Goal: Task Accomplishment & Management: Complete application form

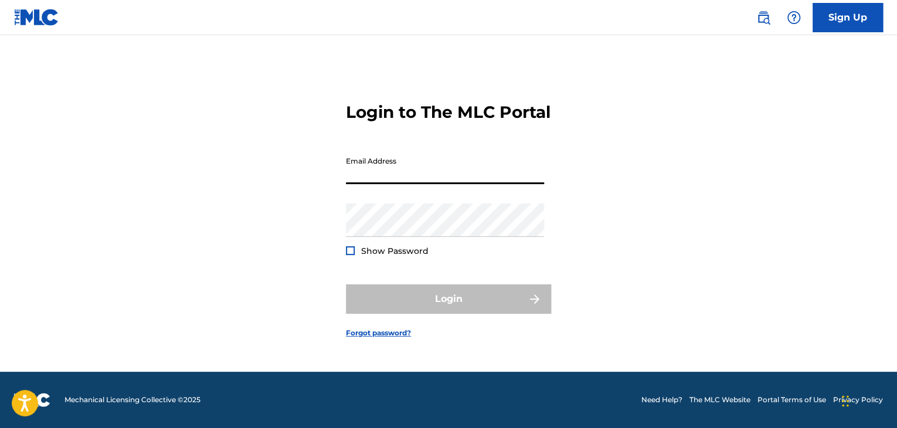
click at [397, 179] on input "Email Address" at bounding box center [445, 167] width 198 height 33
click at [392, 177] on input "Email Address" at bounding box center [445, 167] width 198 height 33
drag, startPoint x: 341, startPoint y: 175, endPoint x: 365, endPoint y: 174, distance: 24.1
click at [352, 174] on div "Login to The MLC Portal Email Address Password Show Password Login Forgot passw…" at bounding box center [448, 210] width 821 height 322
click at [366, 179] on input "Email Address" at bounding box center [445, 167] width 198 height 33
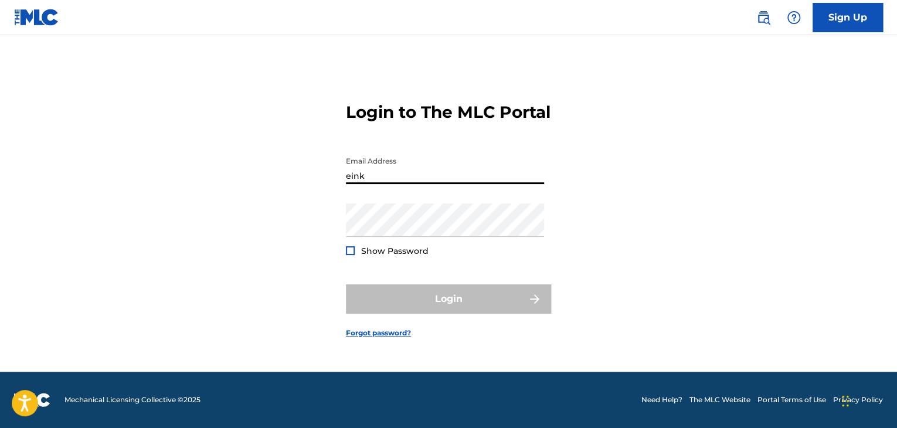
type input "[EMAIL_ADDRESS][DOMAIN_NAME]"
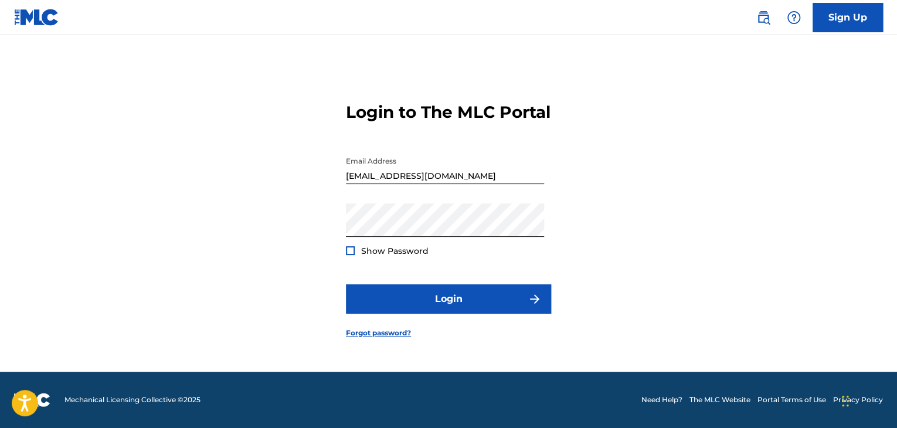
click at [349, 255] on div at bounding box center [350, 250] width 9 height 9
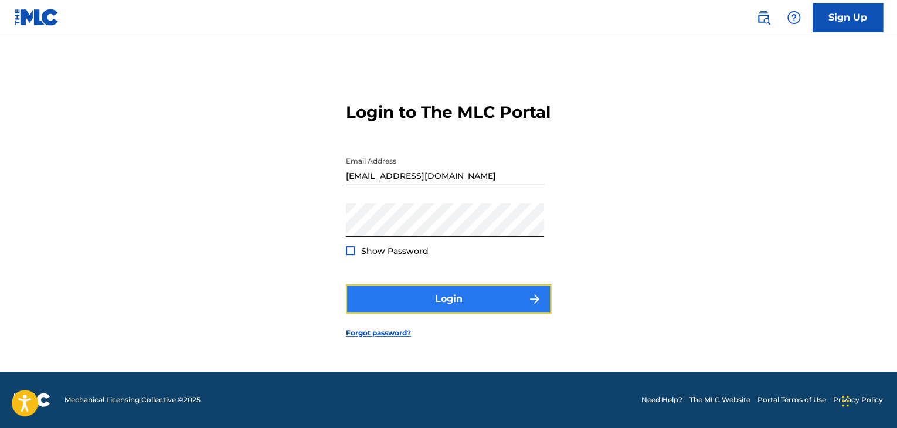
click at [393, 311] on button "Login" at bounding box center [448, 298] width 205 height 29
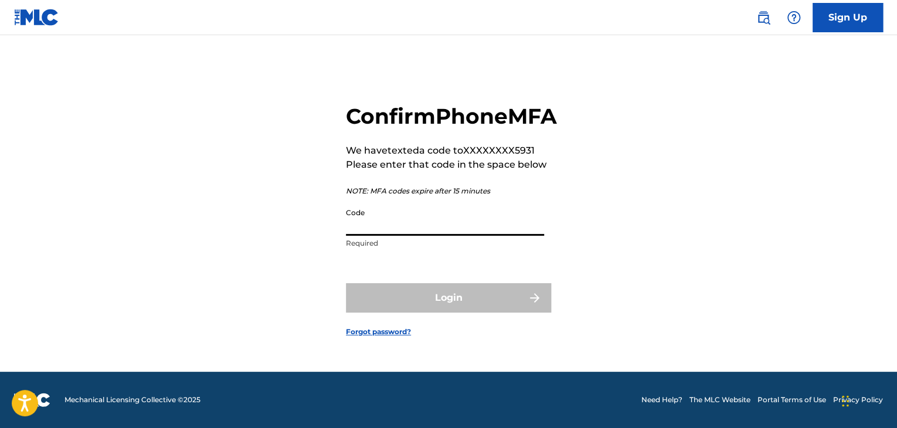
click at [373, 221] on input "Code" at bounding box center [445, 218] width 198 height 33
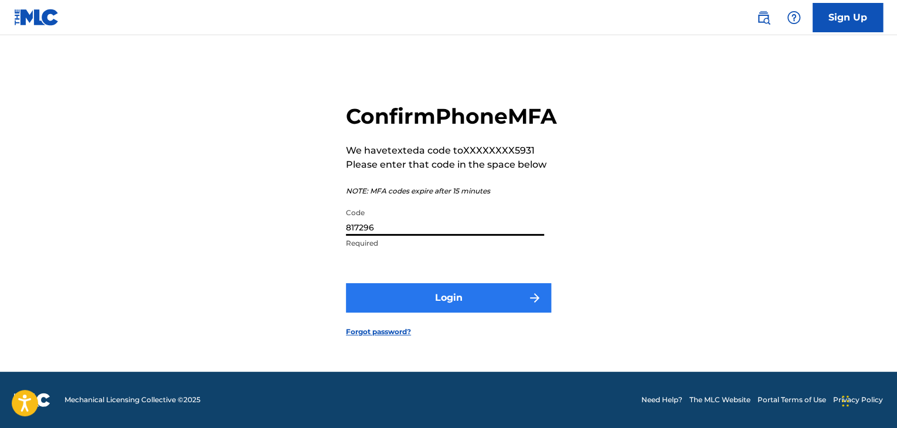
type input "817296"
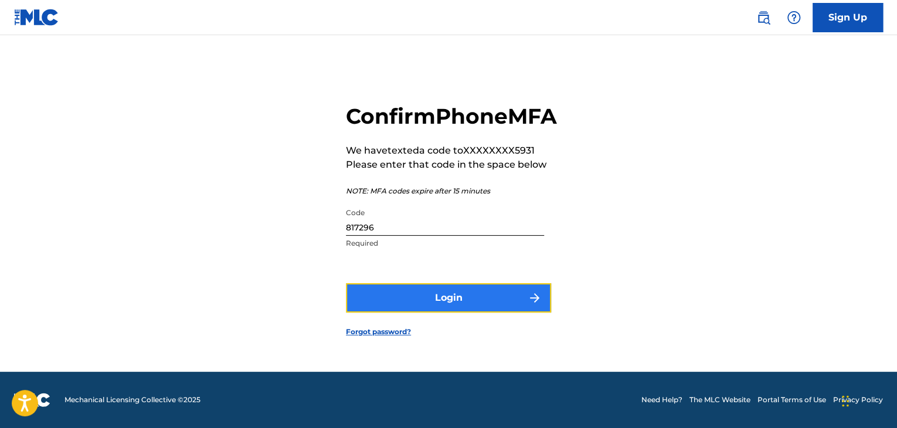
click at [480, 312] on button "Login" at bounding box center [448, 297] width 205 height 29
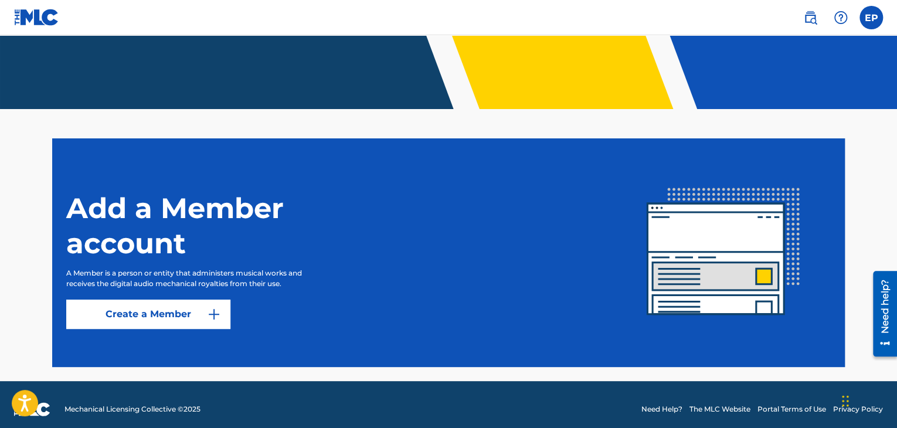
scroll to position [244, 0]
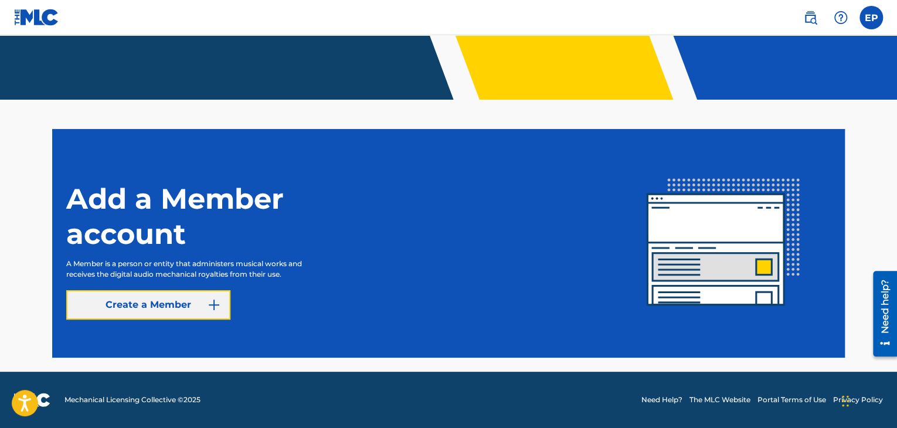
click at [189, 303] on link "Create a Member" at bounding box center [148, 304] width 164 height 29
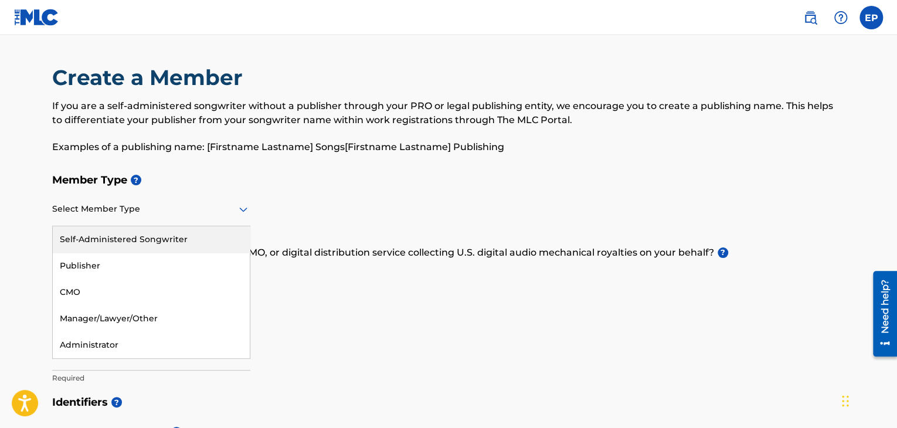
click at [244, 208] on icon at bounding box center [243, 209] width 14 height 14
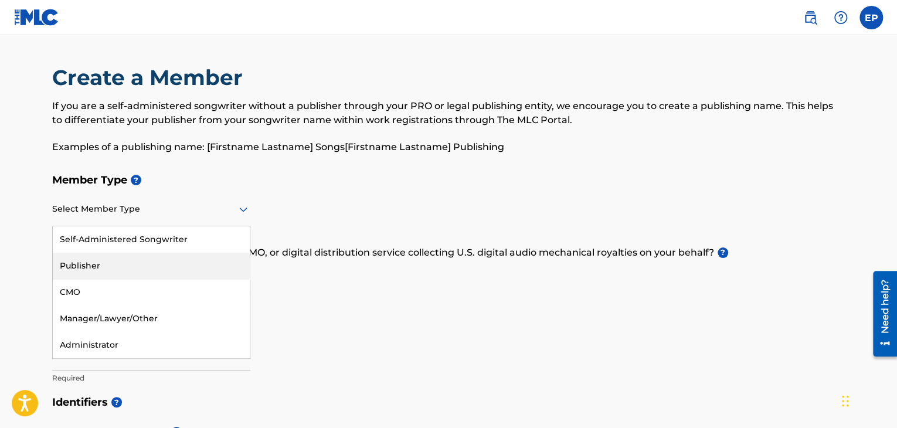
click at [192, 256] on div "Publisher" at bounding box center [151, 266] width 197 height 26
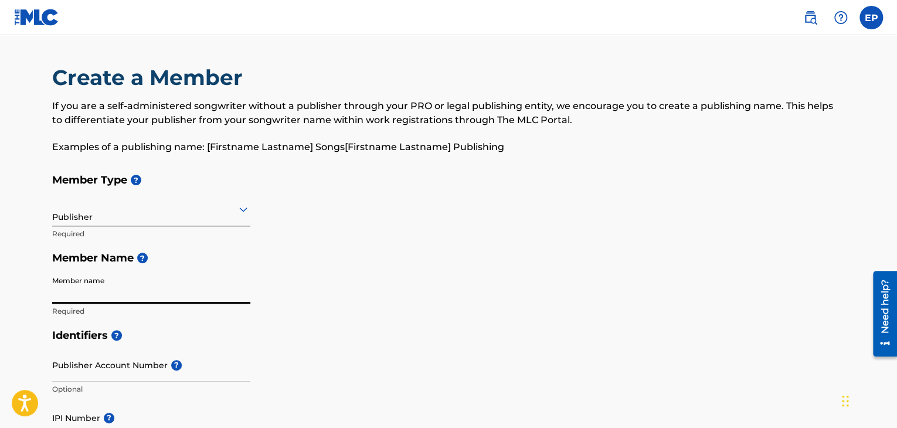
click at [142, 290] on input "Member name" at bounding box center [151, 286] width 198 height 33
click at [296, 236] on div "Member Type ? Publisher Required Member Name ? Member name Required" at bounding box center [448, 245] width 793 height 155
click at [111, 297] on input "Member name" at bounding box center [151, 286] width 198 height 33
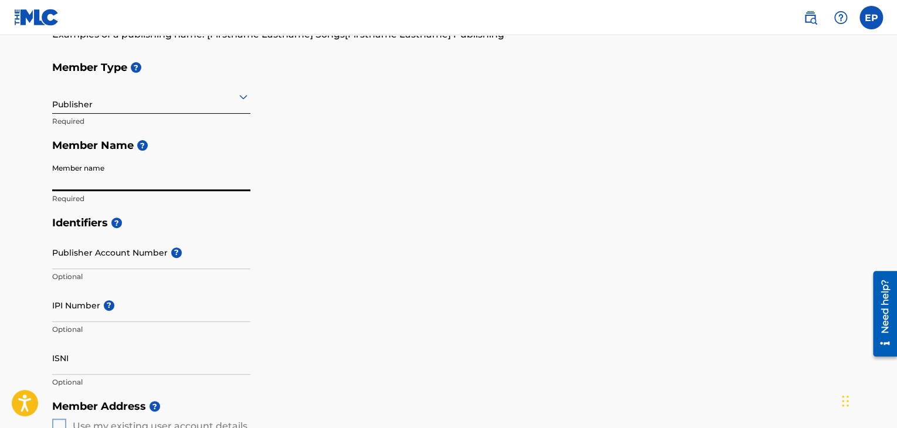
scroll to position [117, 0]
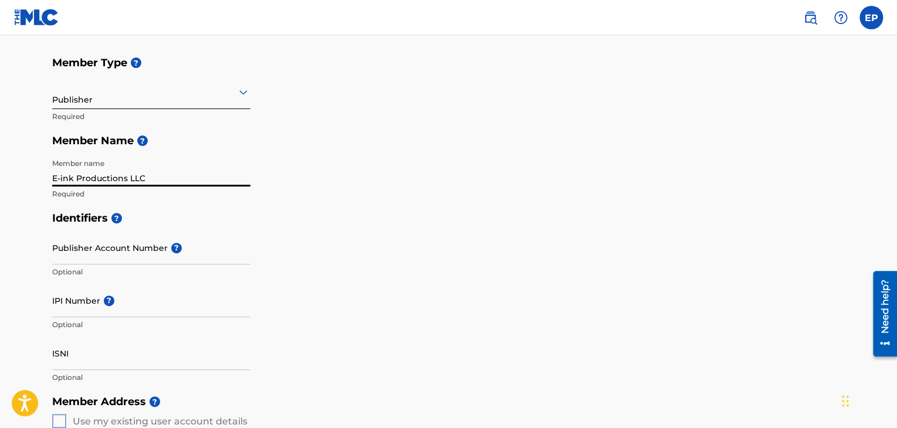
type input "E-ink Productions LLC"
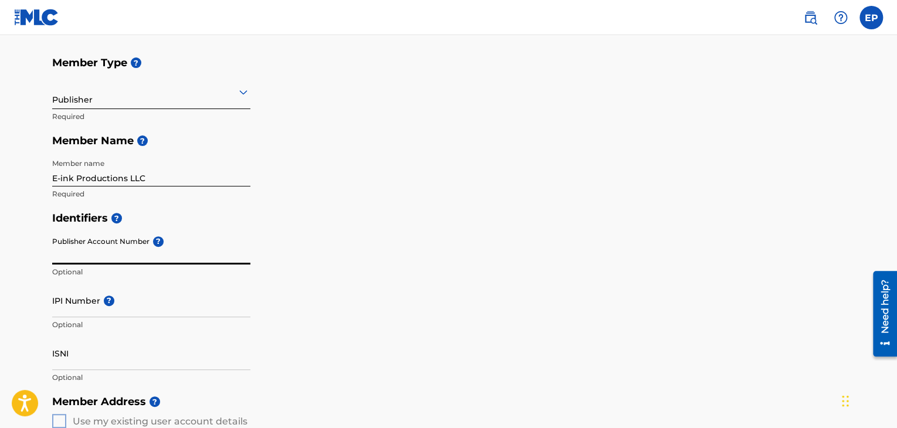
click at [76, 251] on input "Publisher Account Number ?" at bounding box center [151, 247] width 198 height 33
paste input "00360802678"
type input "00360802678"
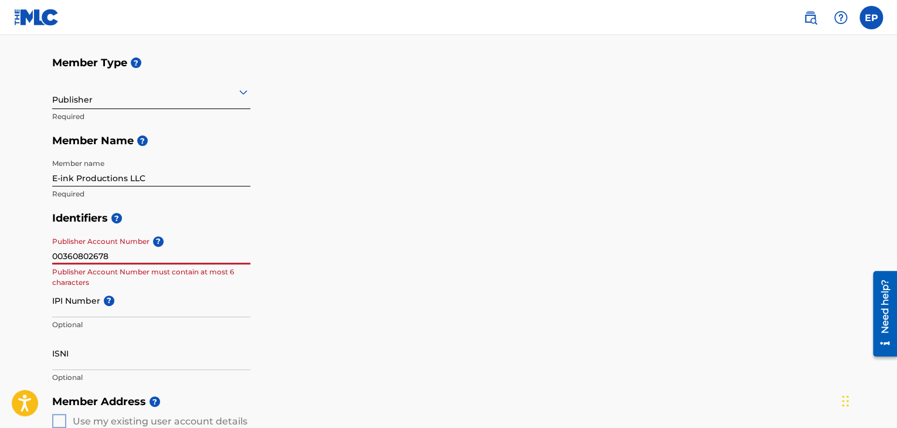
drag, startPoint x: 120, startPoint y: 250, endPoint x: 35, endPoint y: 247, distance: 84.5
click at [35, 247] on main "Create a Member If you are a self-administered songwriter without a publisher t…" at bounding box center [448, 411] width 897 height 986
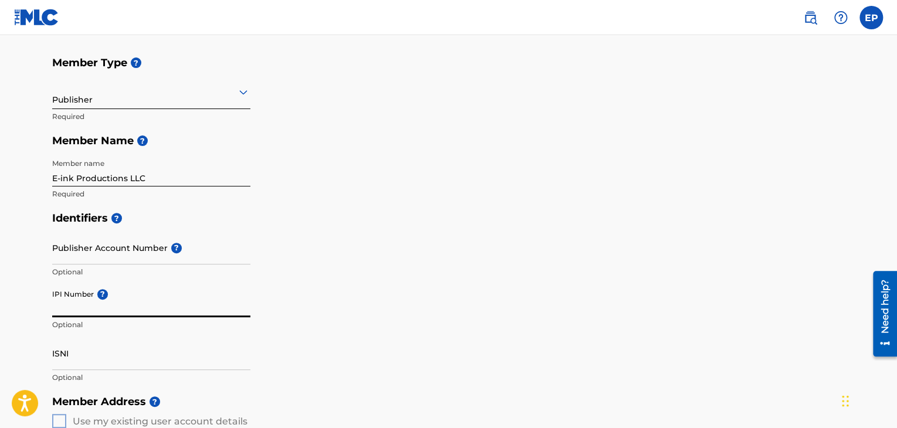
click at [73, 310] on input "IPI Number ?" at bounding box center [151, 300] width 198 height 33
paste input "00360802678"
click at [178, 287] on input "00360802678" at bounding box center [151, 300] width 198 height 33
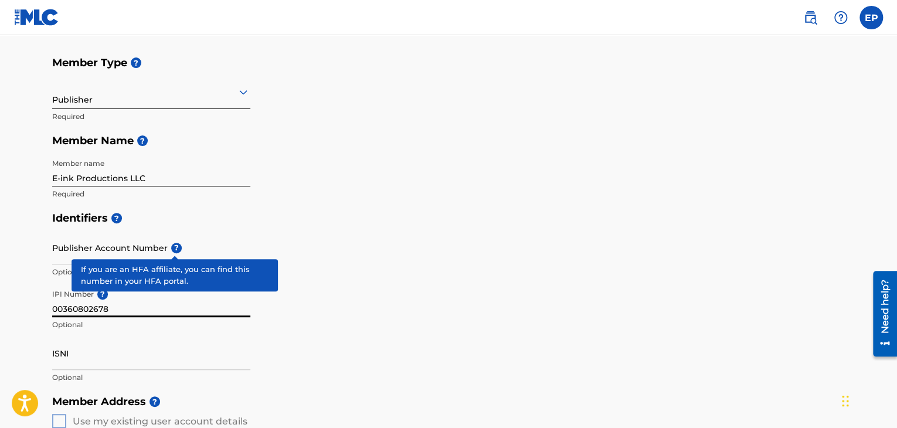
type input "00360802678"
click at [172, 246] on span "?" at bounding box center [176, 248] width 11 height 11
click at [172, 246] on input "Publisher Account Number ?" at bounding box center [151, 247] width 198 height 33
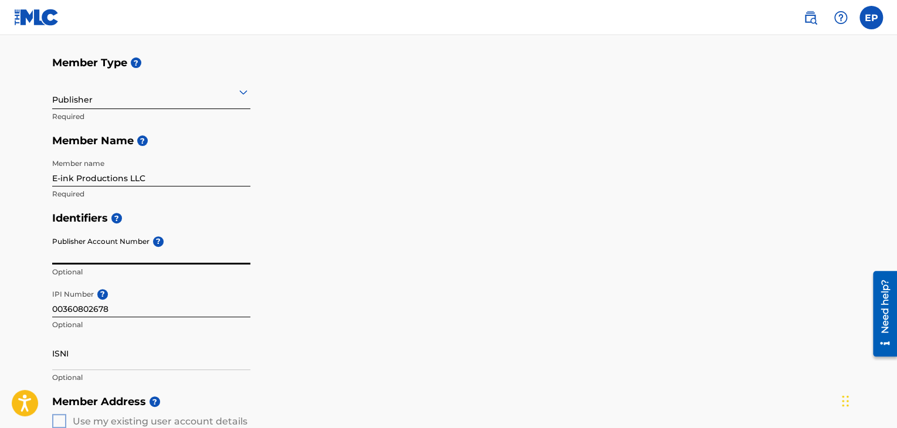
click at [172, 246] on input "Publisher Account Number ?" at bounding box center [151, 247] width 198 height 33
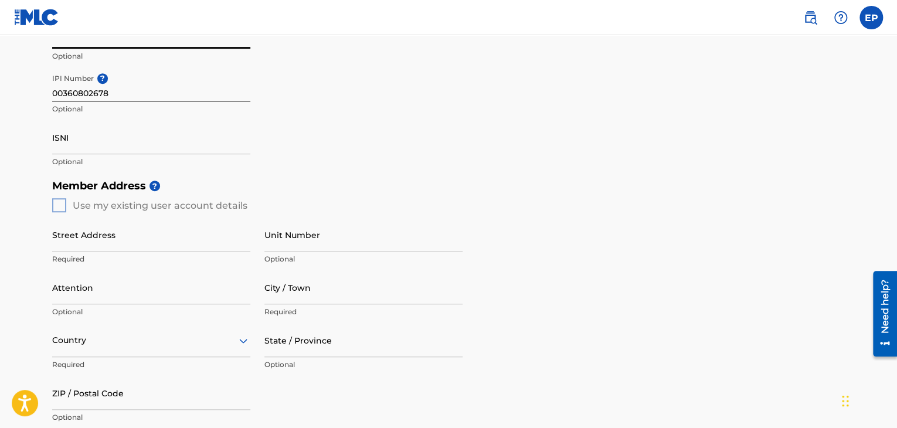
scroll to position [352, 0]
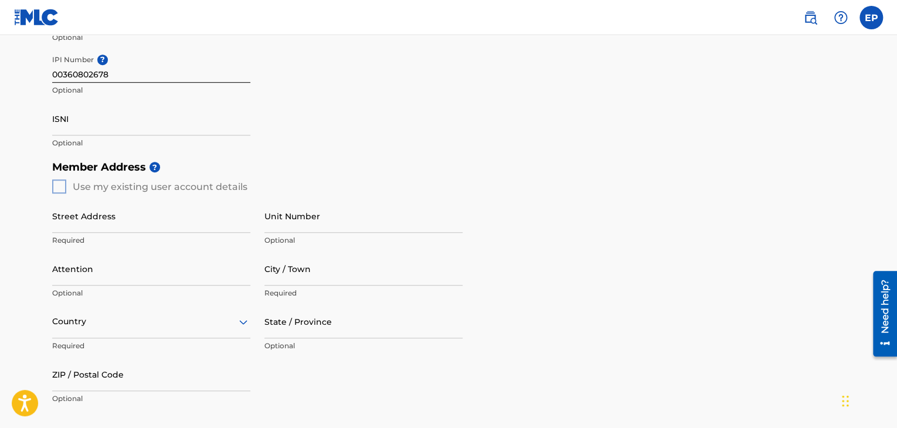
click at [61, 190] on div "Member Address ? Use my existing user account details Street Address Required U…" at bounding box center [448, 289] width 793 height 268
click at [76, 209] on input "Street Address" at bounding box center [151, 215] width 198 height 33
type input "1275 Nw 126st"
click at [93, 270] on input "Attention" at bounding box center [151, 268] width 198 height 33
type input "[DEMOGRAPHIC_DATA] Pierre"
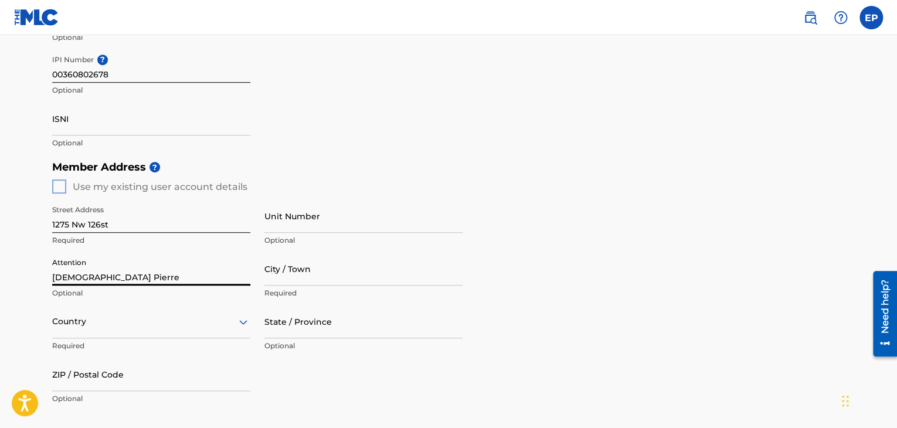
type input "[GEOGRAPHIC_DATA]"
type input "FL"
type input "33167"
type input "305"
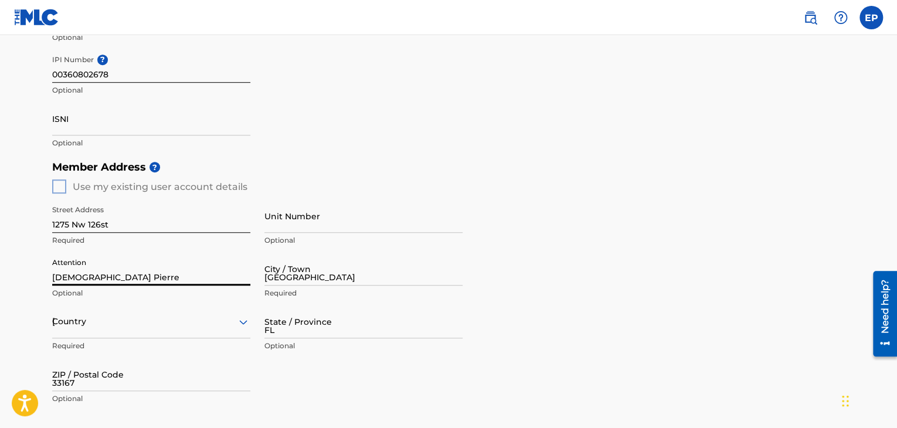
type input "8030667"
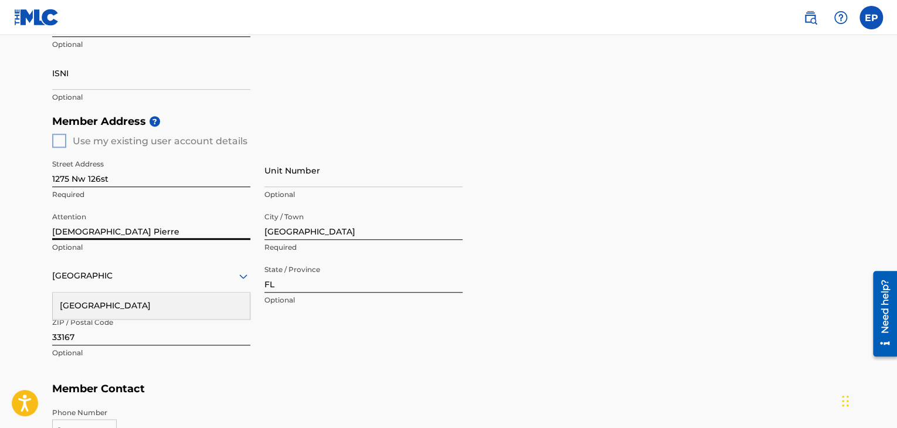
scroll to position [410, 0]
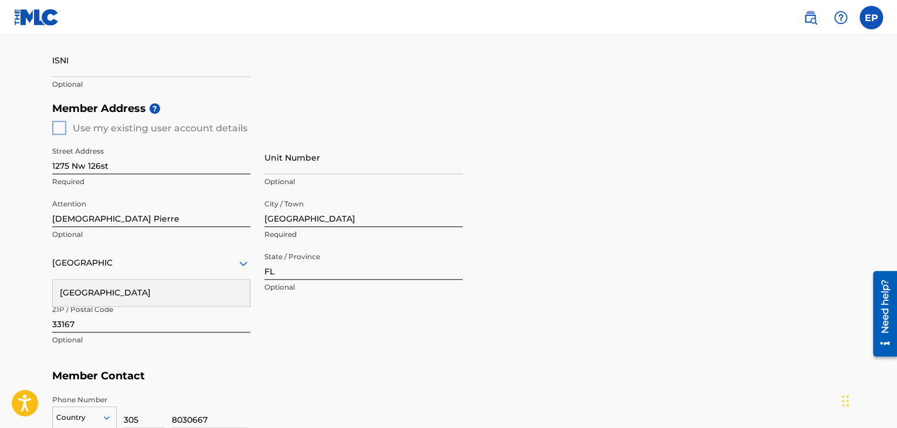
click at [60, 130] on div "Member Address ? Use my existing user account details Street Address [GEOGRAPHI…" at bounding box center [448, 230] width 793 height 268
click at [127, 158] on input "1275 Nw 126st" at bounding box center [151, 157] width 198 height 33
click at [175, 151] on input "1275 Nw 126st" at bounding box center [151, 157] width 198 height 33
click at [407, 330] on div "Street Address [GEOGRAPHIC_DATA] Required Unit Number Optional Attention Emanis…" at bounding box center [257, 246] width 410 height 223
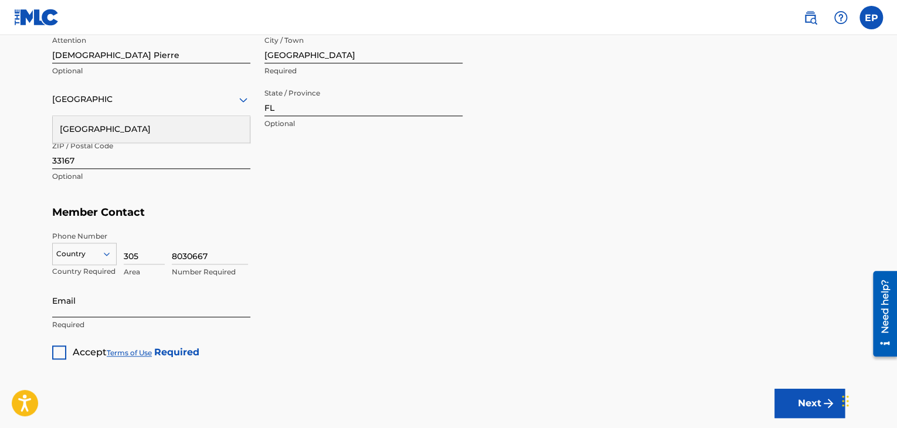
scroll to position [586, 0]
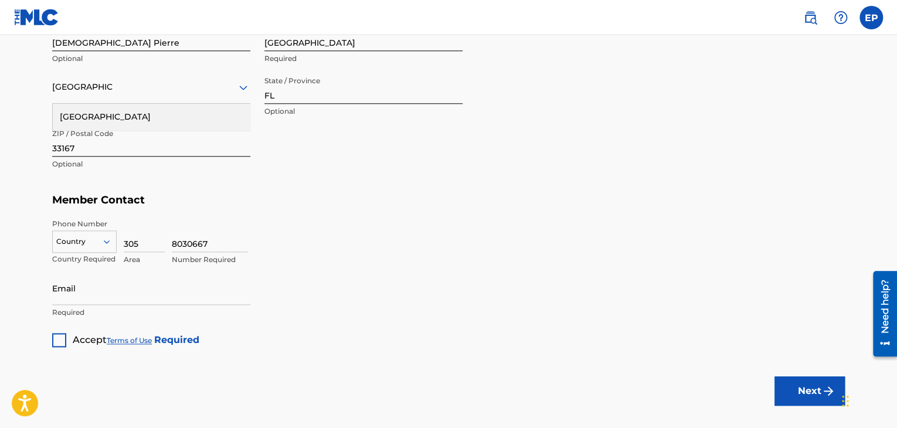
click at [104, 243] on icon at bounding box center [106, 241] width 11 height 11
click at [95, 258] on div "US, [GEOGRAPHIC_DATA] +1" at bounding box center [84, 271] width 63 height 46
drag, startPoint x: 225, startPoint y: 240, endPoint x: 125, endPoint y: 237, distance: 100.3
click at [125, 237] on div "[GEOGRAPHIC_DATA], [GEOGRAPHIC_DATA] +1 Country Required 305 Area 8030667 Numbe…" at bounding box center [448, 245] width 793 height 53
drag, startPoint x: 134, startPoint y: 243, endPoint x: 119, endPoint y: 206, distance: 40.3
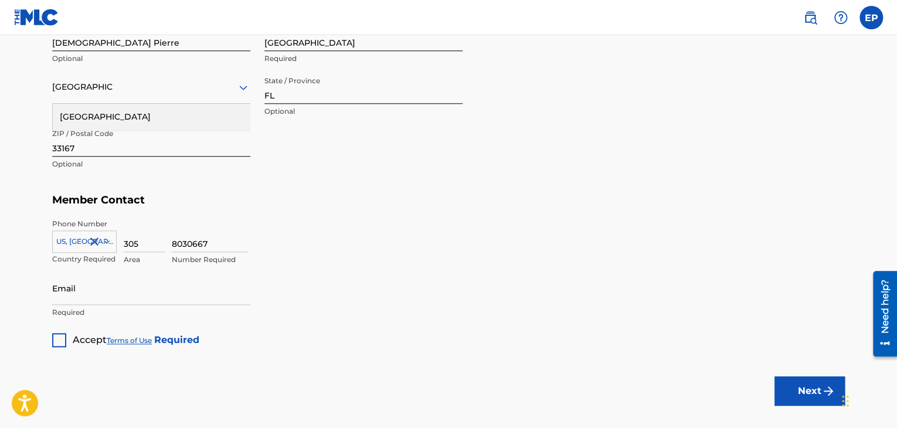
click at [115, 242] on div "[GEOGRAPHIC_DATA], [GEOGRAPHIC_DATA] +1 Country Required 305 Area 8030667 Numbe…" at bounding box center [448, 245] width 793 height 53
type input "832"
click at [213, 240] on input "8030667" at bounding box center [210, 235] width 76 height 33
drag, startPoint x: 213, startPoint y: 245, endPoint x: 165, endPoint y: 236, distance: 49.0
click at [165, 236] on div "[GEOGRAPHIC_DATA], [GEOGRAPHIC_DATA] +1 Country Required 832 Area 8030667 Numbe…" at bounding box center [448, 245] width 793 height 53
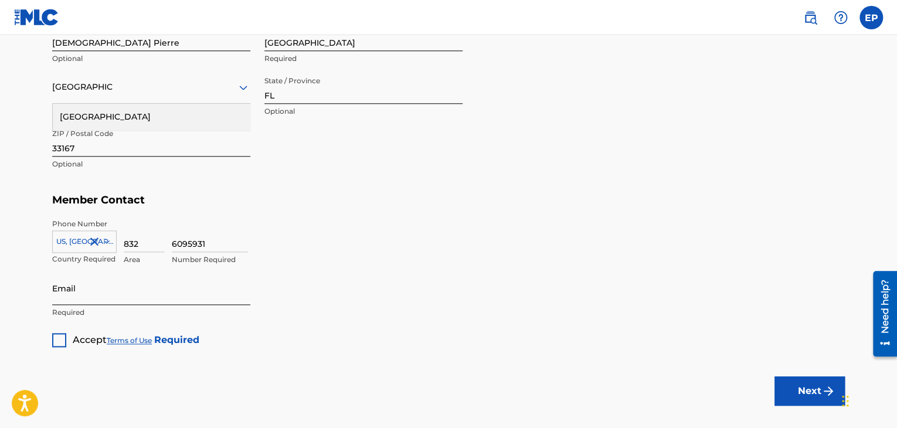
type input "6095931"
click at [136, 286] on input "Email" at bounding box center [151, 287] width 198 height 33
click at [93, 288] on input "Email" at bounding box center [151, 287] width 198 height 33
type input "[EMAIL_ADDRESS][DOMAIN_NAME]"
click at [59, 340] on div at bounding box center [59, 340] width 14 height 14
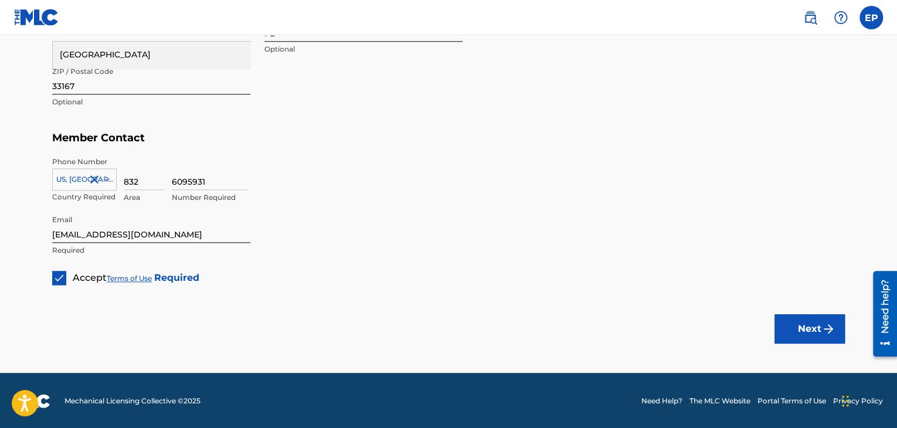
scroll to position [650, 0]
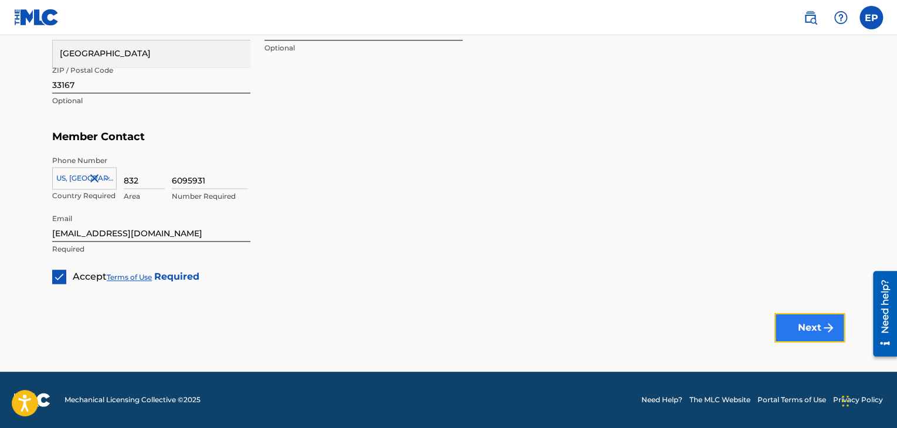
click at [800, 326] on button "Next" at bounding box center [810, 327] width 70 height 29
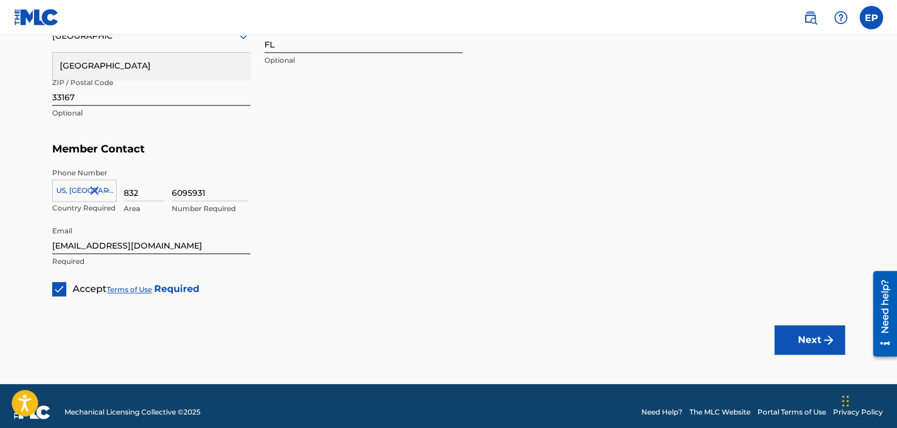
scroll to position [645, 0]
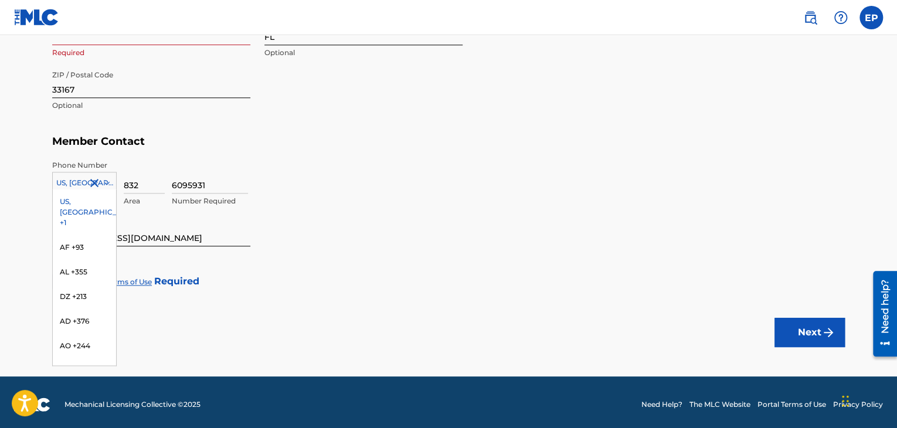
click at [79, 181] on div at bounding box center [84, 182] width 63 height 13
click at [79, 205] on div "US, [GEOGRAPHIC_DATA] +1" at bounding box center [84, 212] width 63 height 46
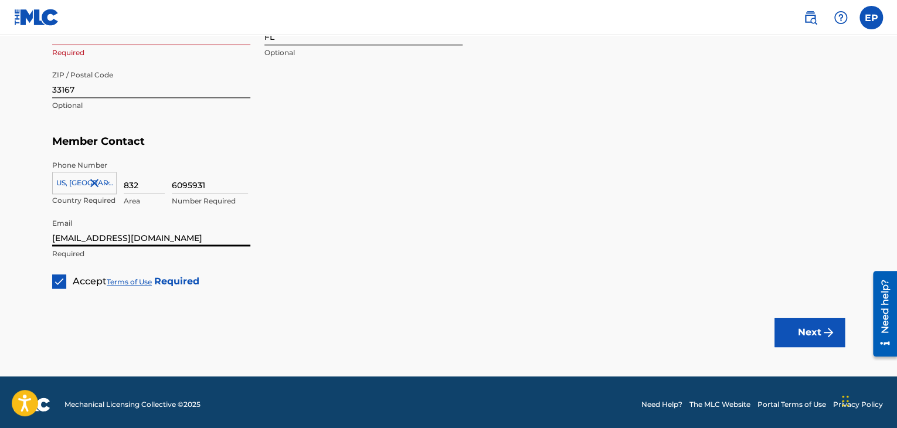
click at [166, 216] on input "[EMAIL_ADDRESS][DOMAIN_NAME]" at bounding box center [151, 229] width 198 height 33
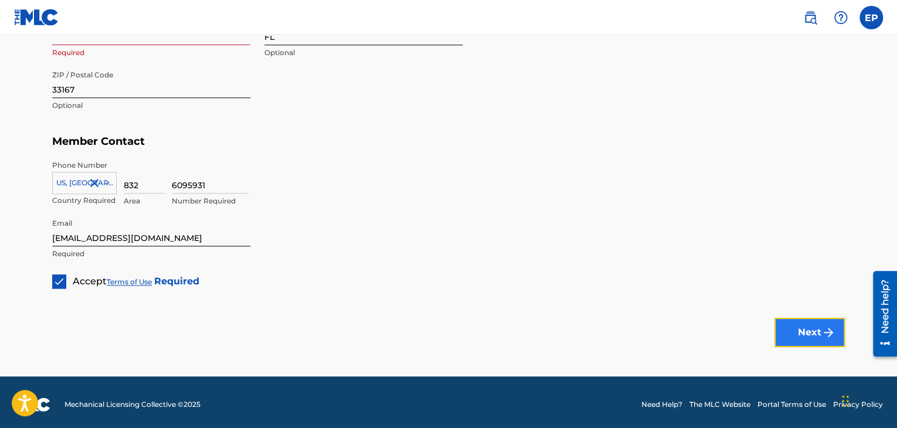
click at [799, 333] on button "Next" at bounding box center [810, 332] width 70 height 29
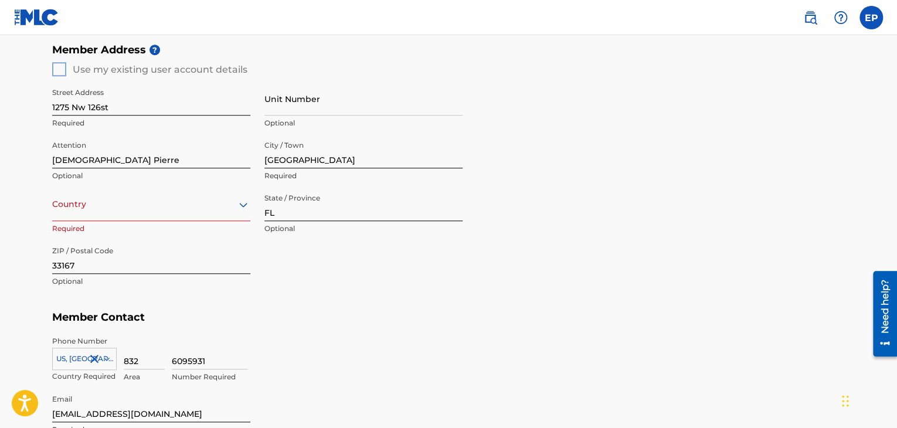
scroll to position [528, 0]
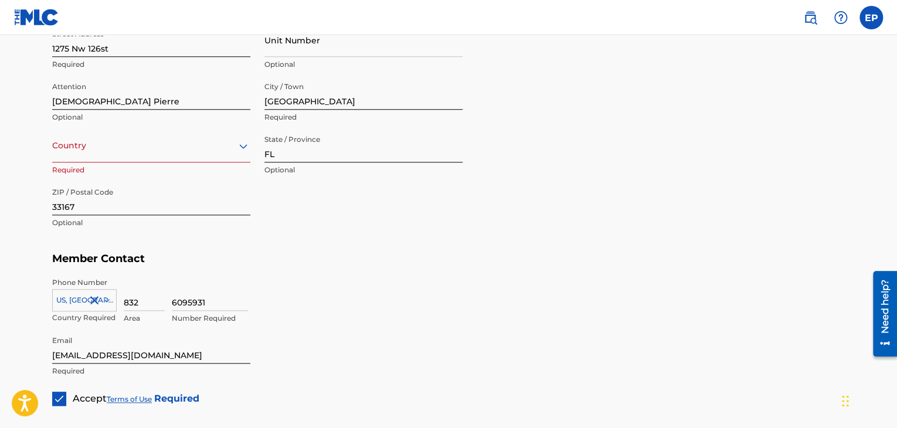
click at [199, 273] on div "Phone Number [GEOGRAPHIC_DATA], [GEOGRAPHIC_DATA] +1 Country Required 832 Area …" at bounding box center [448, 300] width 793 height 59
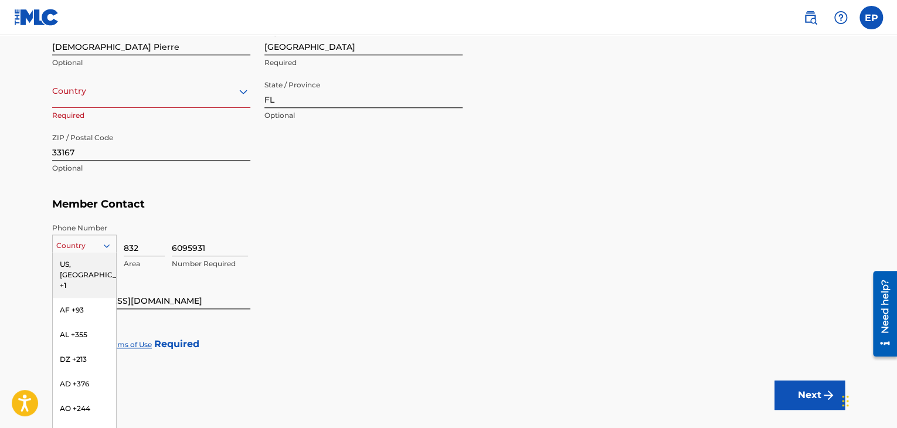
click at [108, 252] on div "216 results available. Use Up and Down to choose options, press Enter to select…" at bounding box center [84, 244] width 64 height 18
click at [84, 263] on div "US, [GEOGRAPHIC_DATA] +1" at bounding box center [84, 275] width 63 height 46
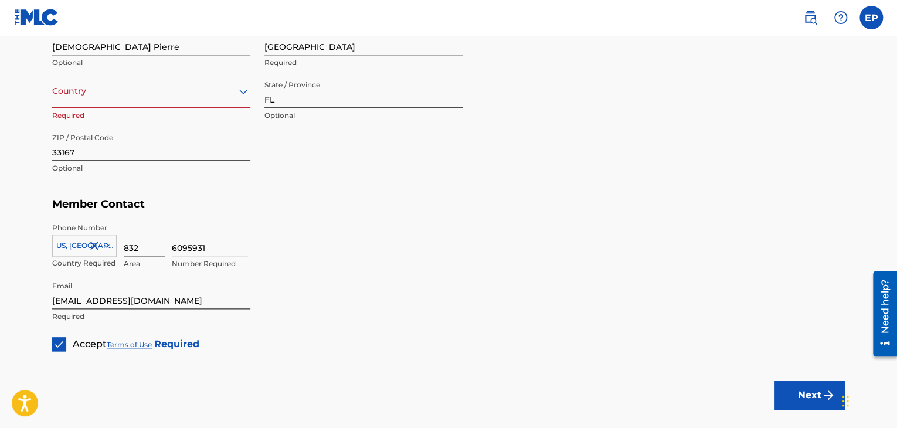
click at [142, 247] on input "832" at bounding box center [144, 239] width 41 height 33
click at [298, 261] on div "6095931 Number Required" at bounding box center [508, 249] width 673 height 53
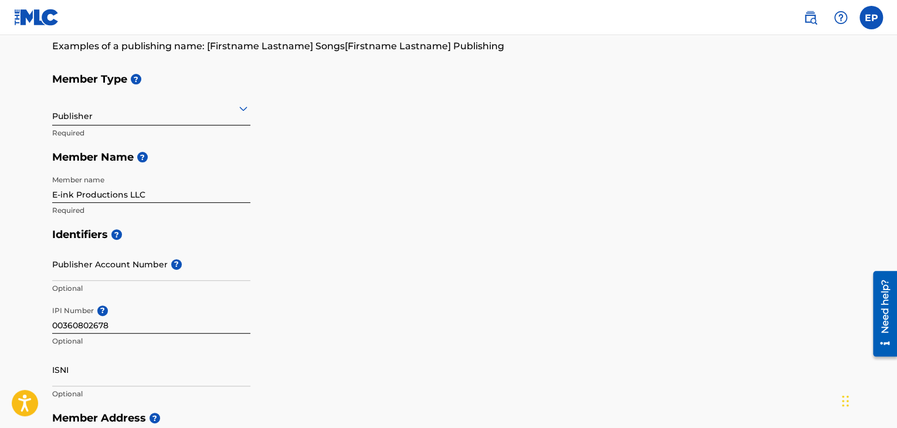
scroll to position [113, 0]
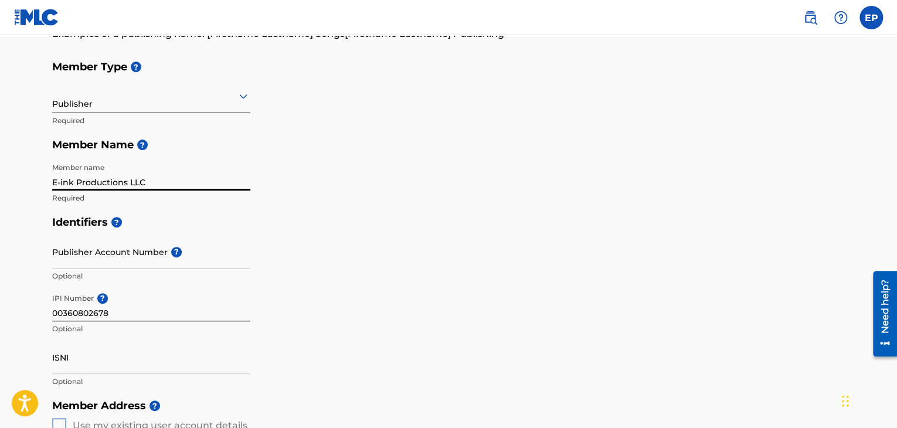
click at [154, 181] on input "E-ink Productions LLC" at bounding box center [151, 173] width 198 height 33
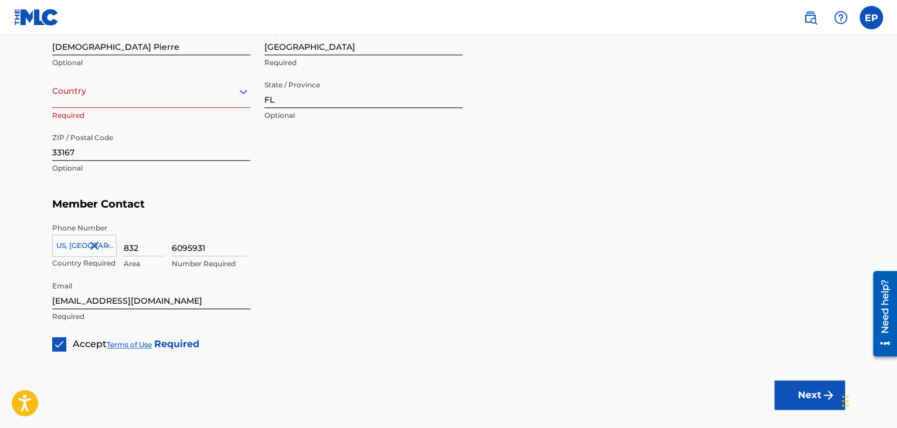
scroll to position [650, 0]
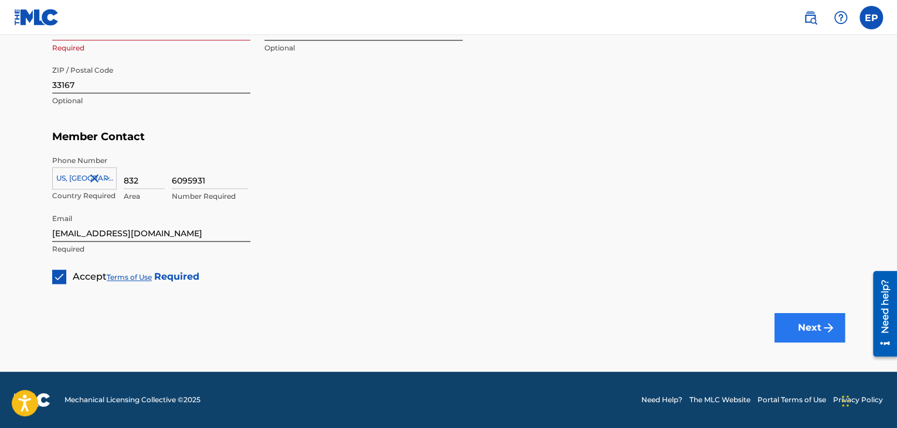
type input "E-ink Productions LLC/ [DEMOGRAPHIC_DATA] Pierre"
click at [816, 322] on button "Next" at bounding box center [810, 327] width 70 height 29
click at [816, 323] on button "Next" at bounding box center [810, 327] width 70 height 29
click at [817, 322] on button "Next" at bounding box center [810, 327] width 70 height 29
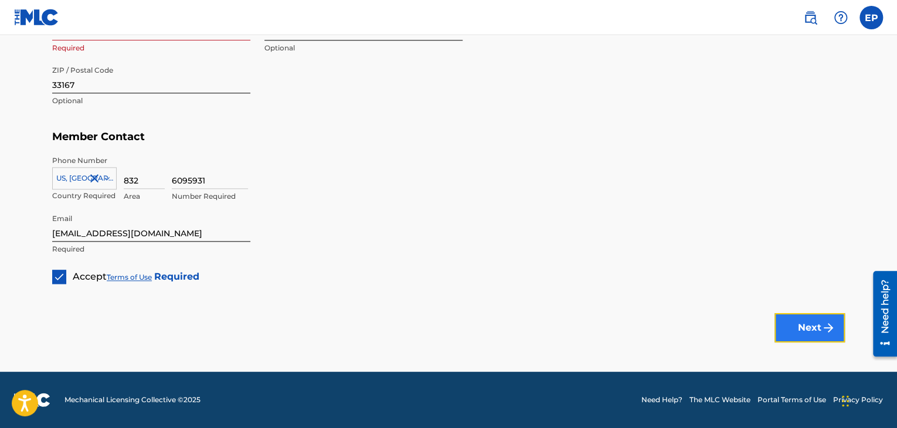
click at [817, 322] on button "Next" at bounding box center [810, 327] width 70 height 29
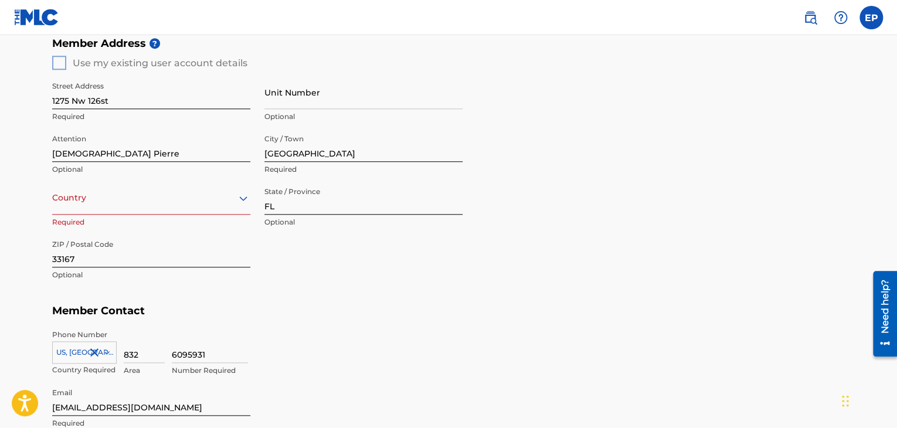
scroll to position [474, 0]
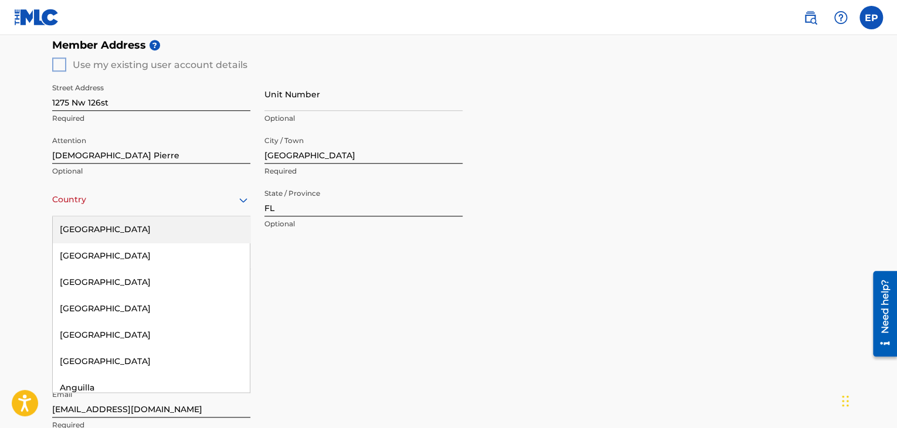
click at [239, 198] on icon at bounding box center [243, 200] width 8 height 5
click at [182, 228] on div "[GEOGRAPHIC_DATA]" at bounding box center [151, 229] width 197 height 26
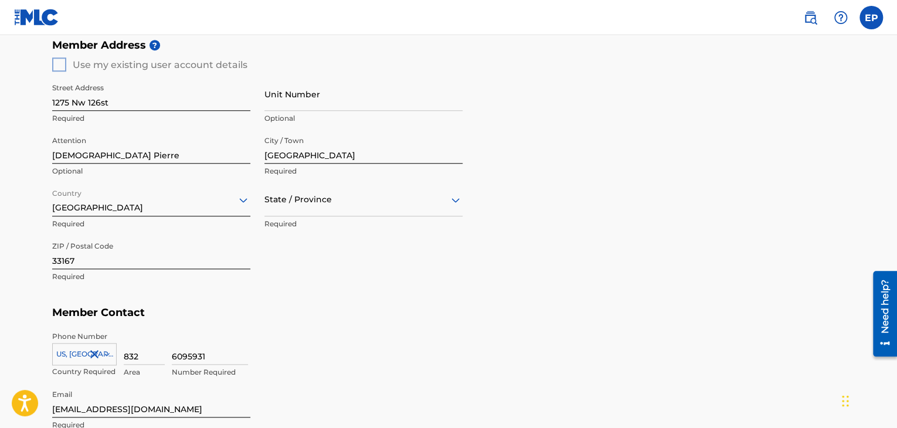
drag, startPoint x: 646, startPoint y: 307, endPoint x: 696, endPoint y: 311, distance: 50.5
click at [647, 307] on h5 "Member Contact" at bounding box center [448, 312] width 793 height 25
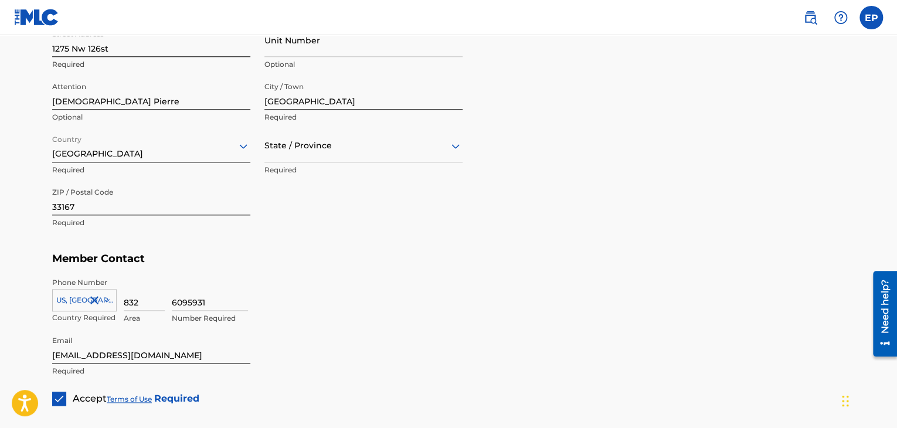
scroll to position [591, 0]
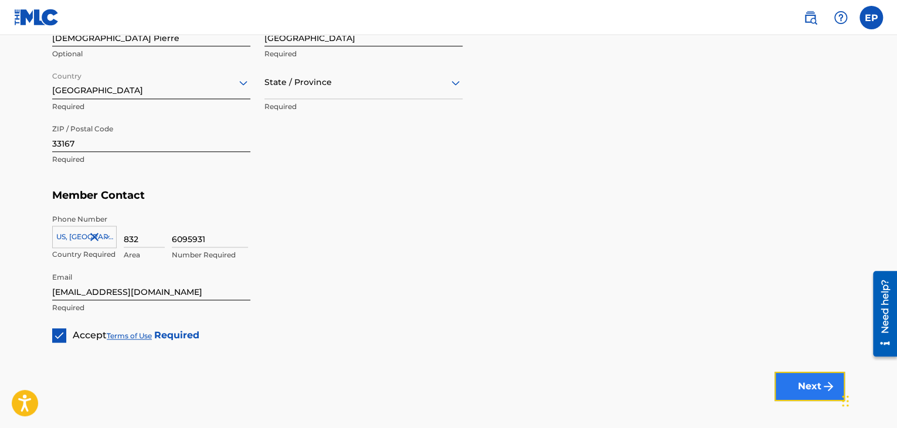
click at [796, 376] on button "Next" at bounding box center [810, 386] width 70 height 29
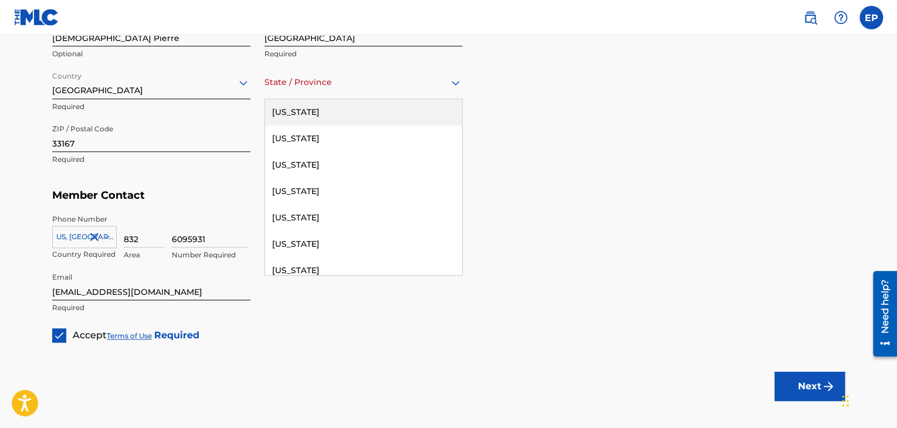
click at [460, 84] on icon at bounding box center [456, 83] width 14 height 14
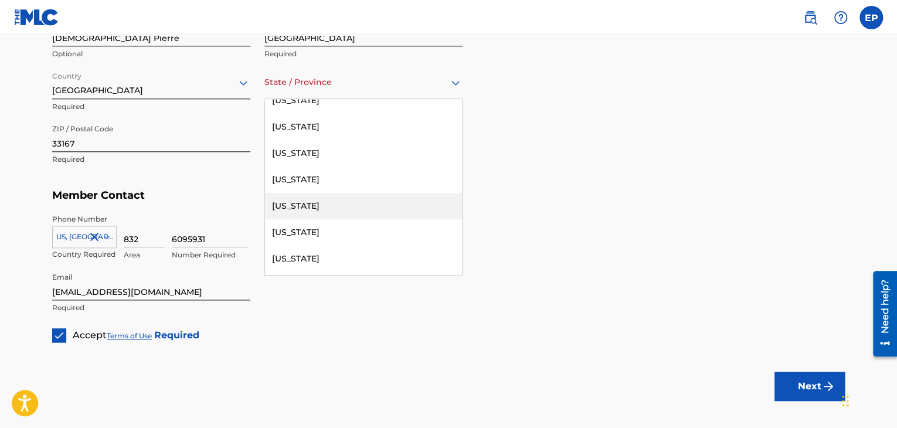
scroll to position [176, 0]
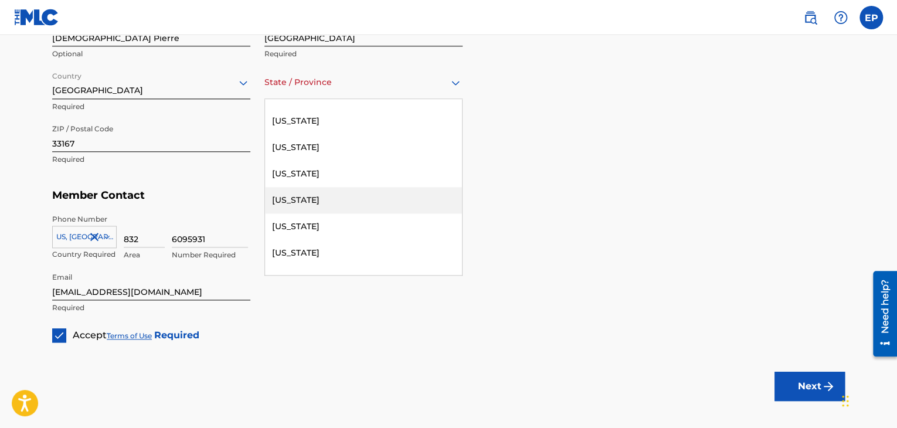
click at [345, 200] on div "[US_STATE]" at bounding box center [363, 200] width 197 height 26
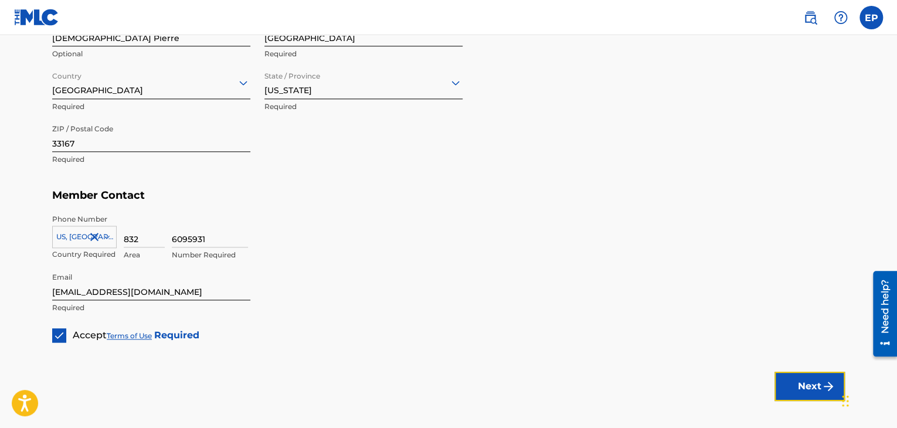
click at [811, 382] on button "Next" at bounding box center [810, 386] width 70 height 29
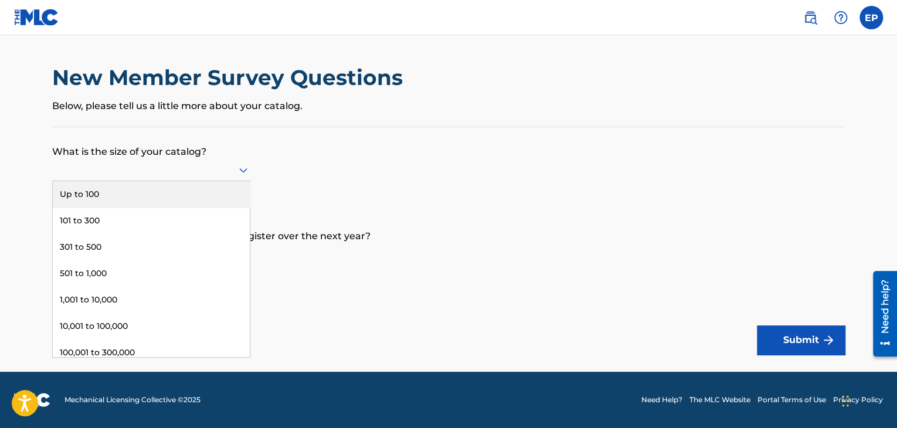
click at [239, 168] on icon at bounding box center [243, 170] width 8 height 5
click at [206, 193] on div "Up to 100" at bounding box center [151, 194] width 197 height 26
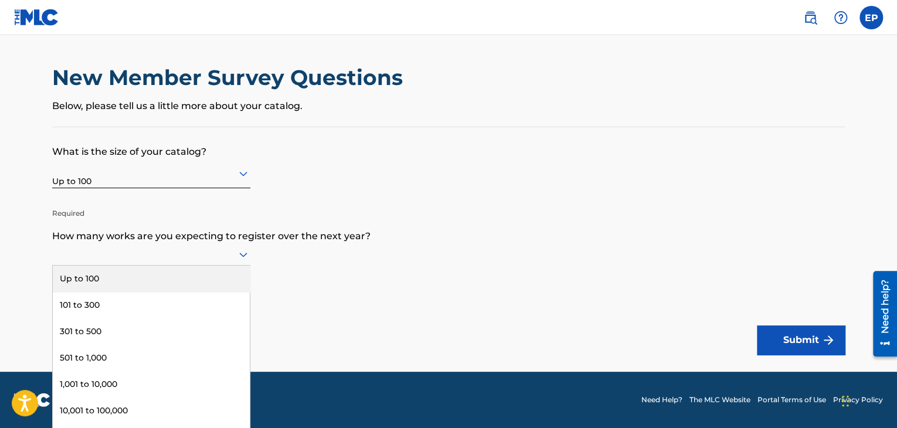
click at [243, 253] on icon at bounding box center [243, 254] width 14 height 14
click at [176, 273] on div "Up to 100" at bounding box center [151, 279] width 197 height 26
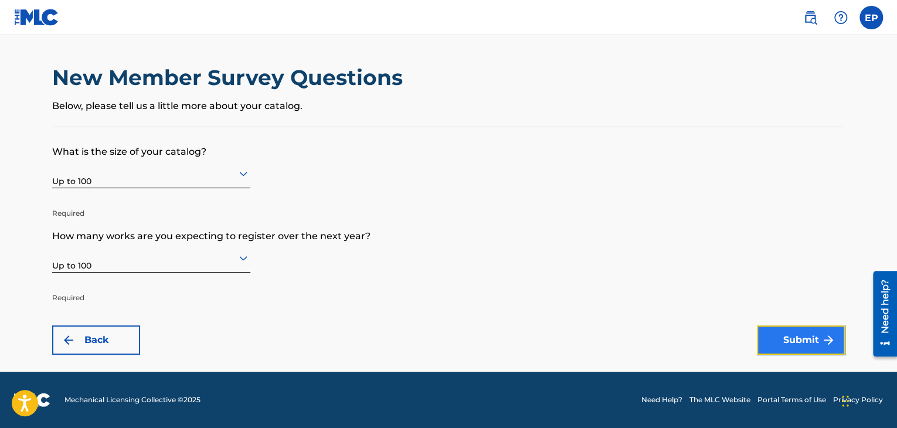
click at [797, 331] on button "Submit" at bounding box center [801, 339] width 88 height 29
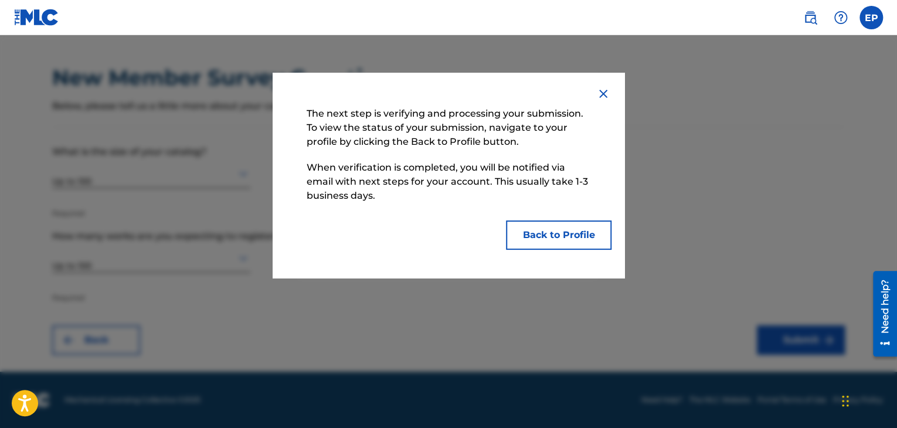
click at [599, 87] on img at bounding box center [603, 94] width 14 height 14
